Goal: Task Accomplishment & Management: Use online tool/utility

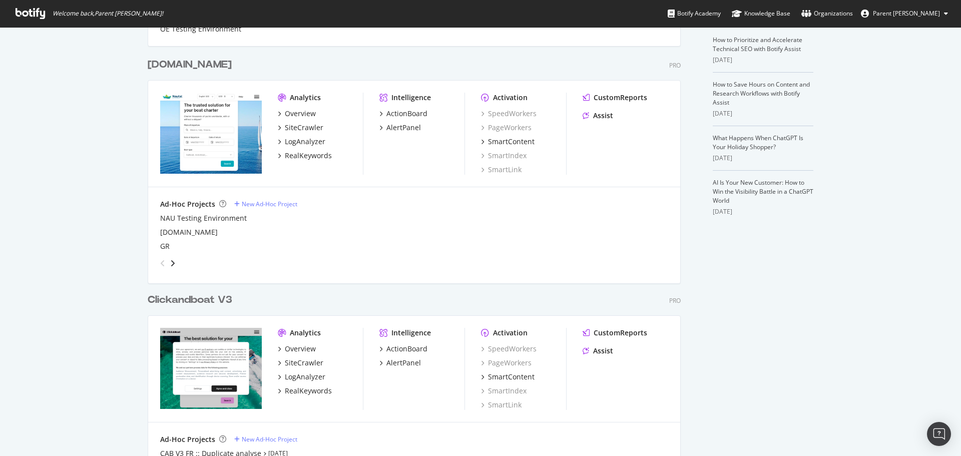
scroll to position [297, 0]
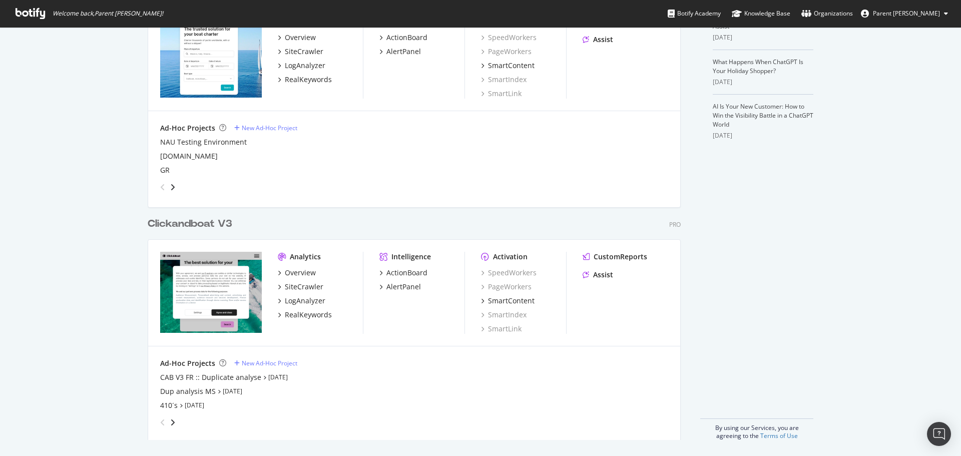
click at [200, 221] on div "Clickandboat V3" at bounding box center [190, 224] width 85 height 15
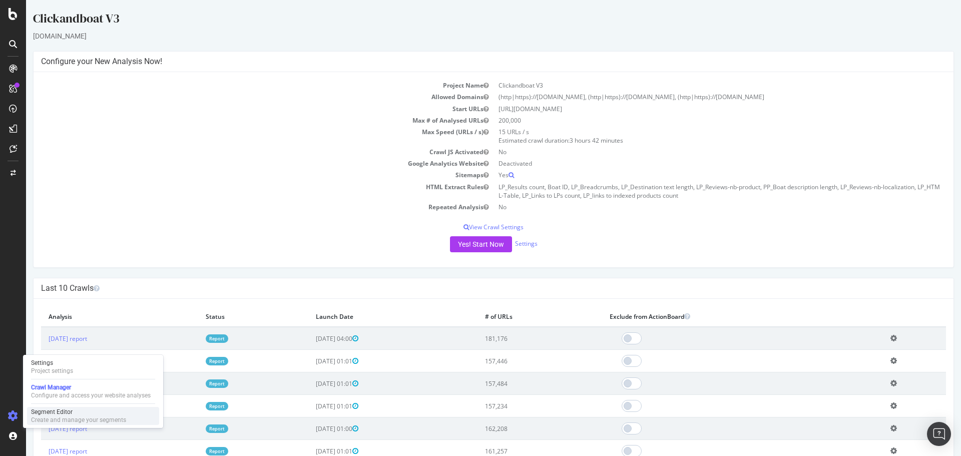
click at [60, 410] on div "Segment Editor" at bounding box center [78, 412] width 95 height 8
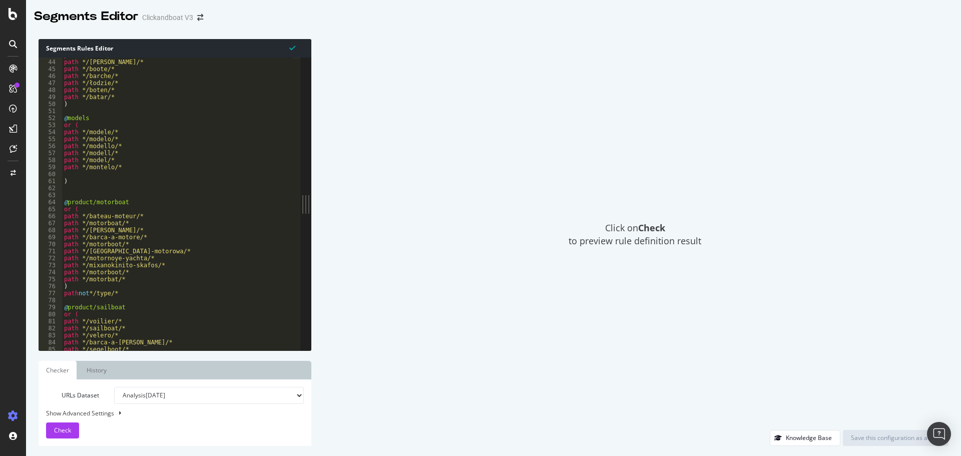
scroll to position [197, 0]
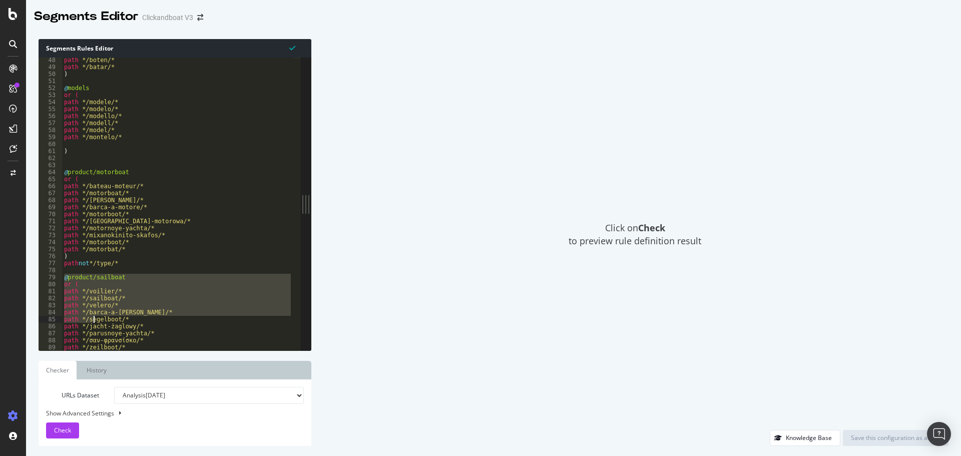
drag, startPoint x: 63, startPoint y: 276, endPoint x: 93, endPoint y: 316, distance: 50.3
click at [93, 316] on div "path */boten/* path */batar/* ) @ models or ( path */modele/* path */modelo/* p…" at bounding box center [177, 210] width 231 height 307
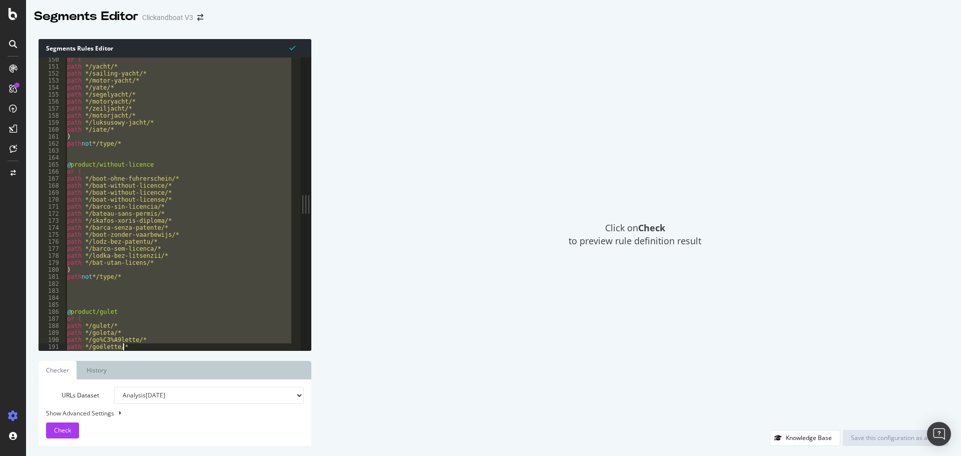
scroll to position [671, 0]
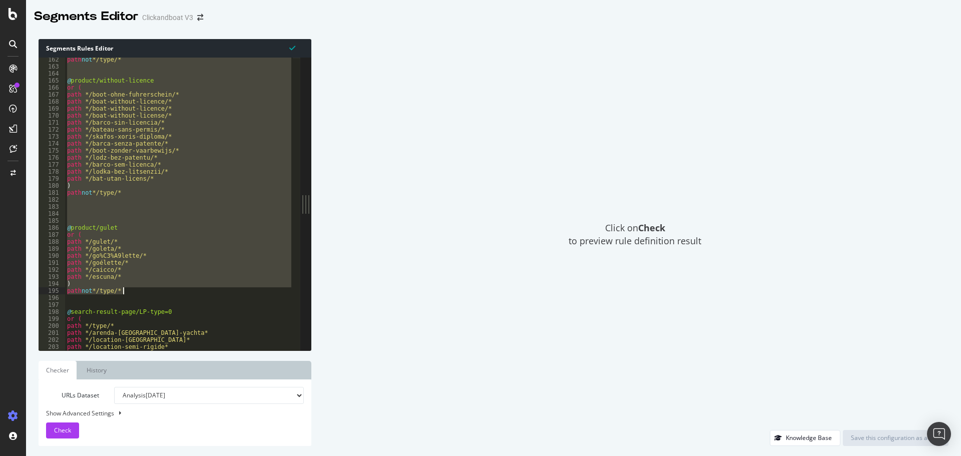
drag, startPoint x: 64, startPoint y: 172, endPoint x: 171, endPoint y: 289, distance: 158.6
click at [171, 289] on div "path not */type/* @ product/without-licence or ( path */boot-ohne-fuhrerschein/…" at bounding box center [179, 209] width 228 height 307
type textarea ") path not */type/*"
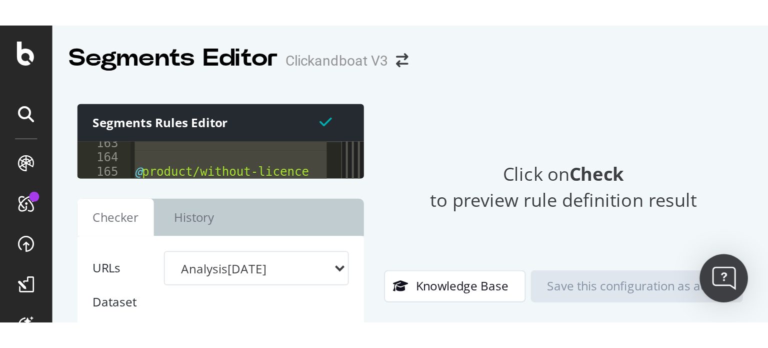
scroll to position [676, 0]
